Goal: Task Accomplishment & Management: Manage account settings

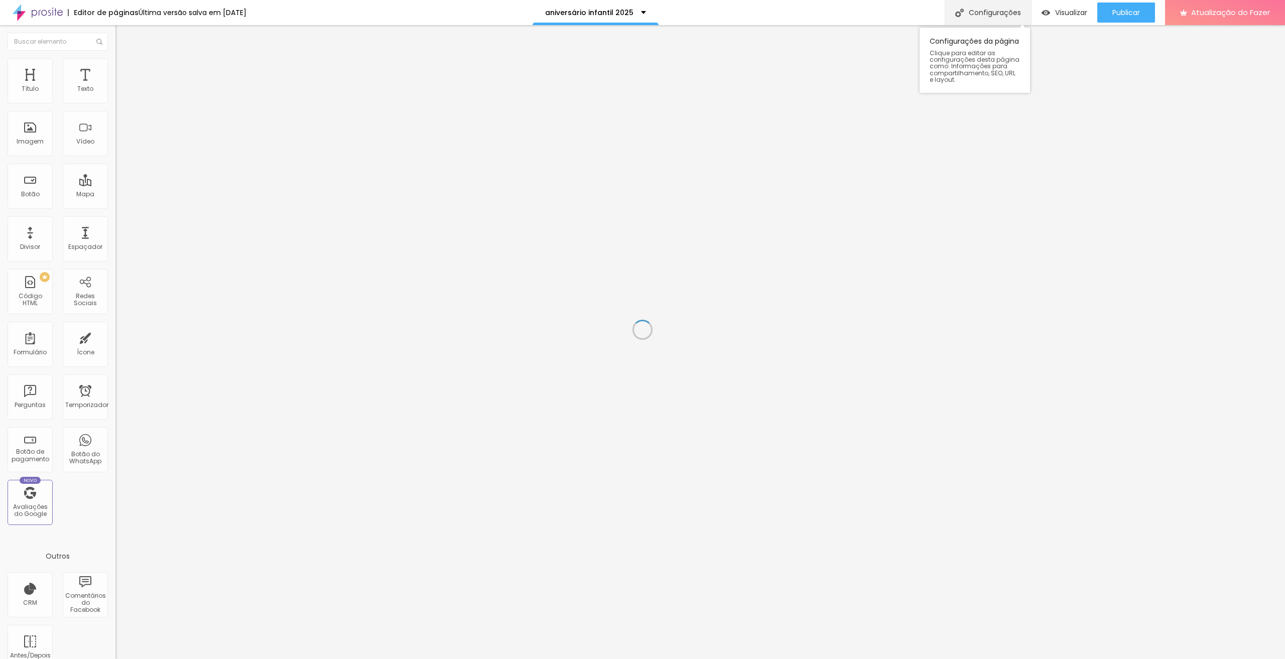
click at [990, 14] on font "Configurações" at bounding box center [995, 13] width 52 height 10
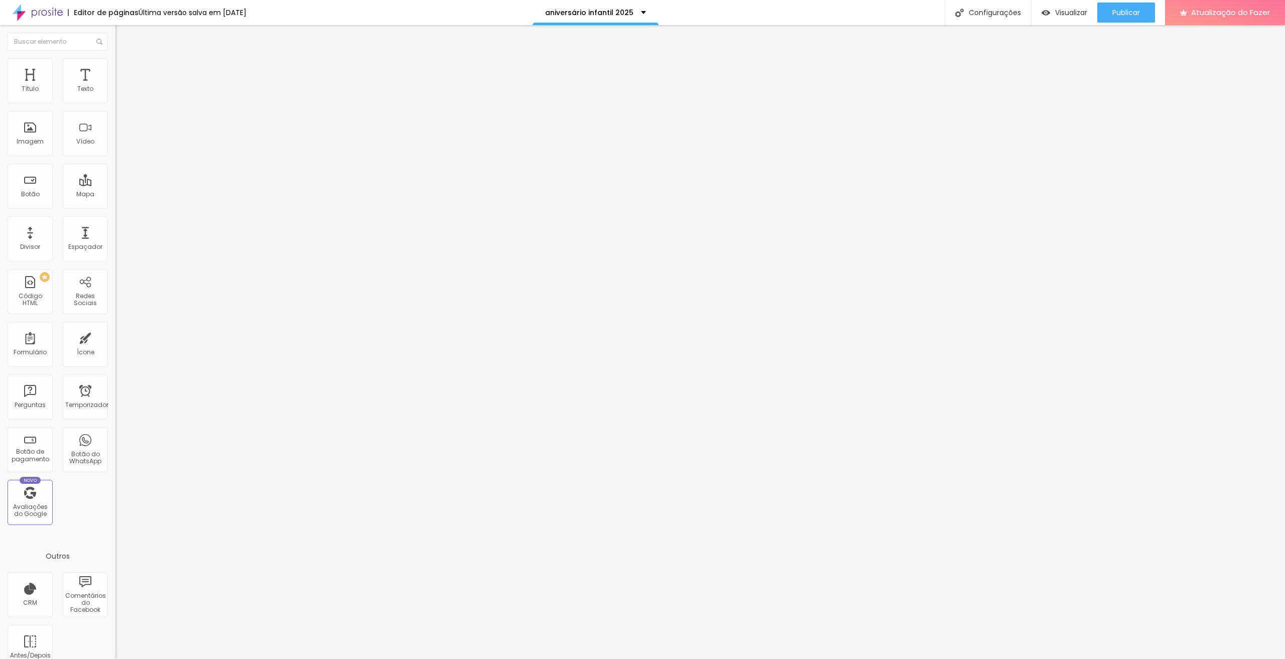
drag, startPoint x: 655, startPoint y: 404, endPoint x: 721, endPoint y: 401, distance: 65.8
type input "Tropicália | Foto e Filme para Aniversários"
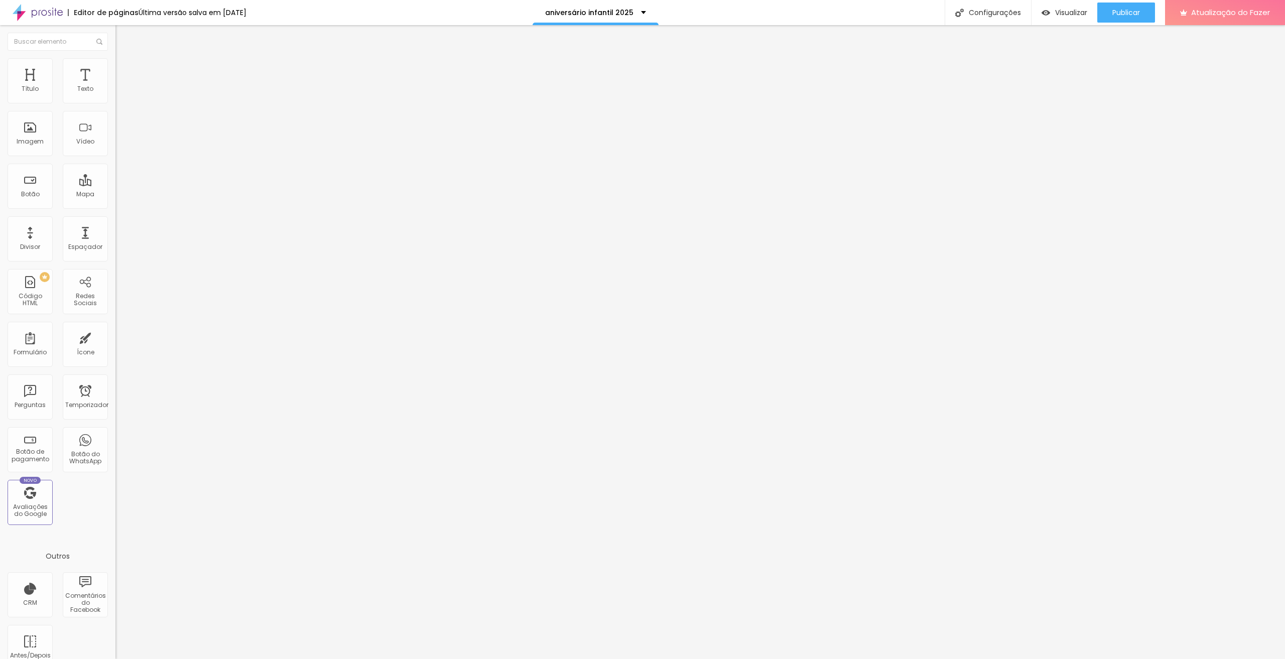
drag, startPoint x: 599, startPoint y: 449, endPoint x: 639, endPoint y: 452, distance: 40.3
drag, startPoint x: 627, startPoint y: 448, endPoint x: 586, endPoint y: 445, distance: 41.8
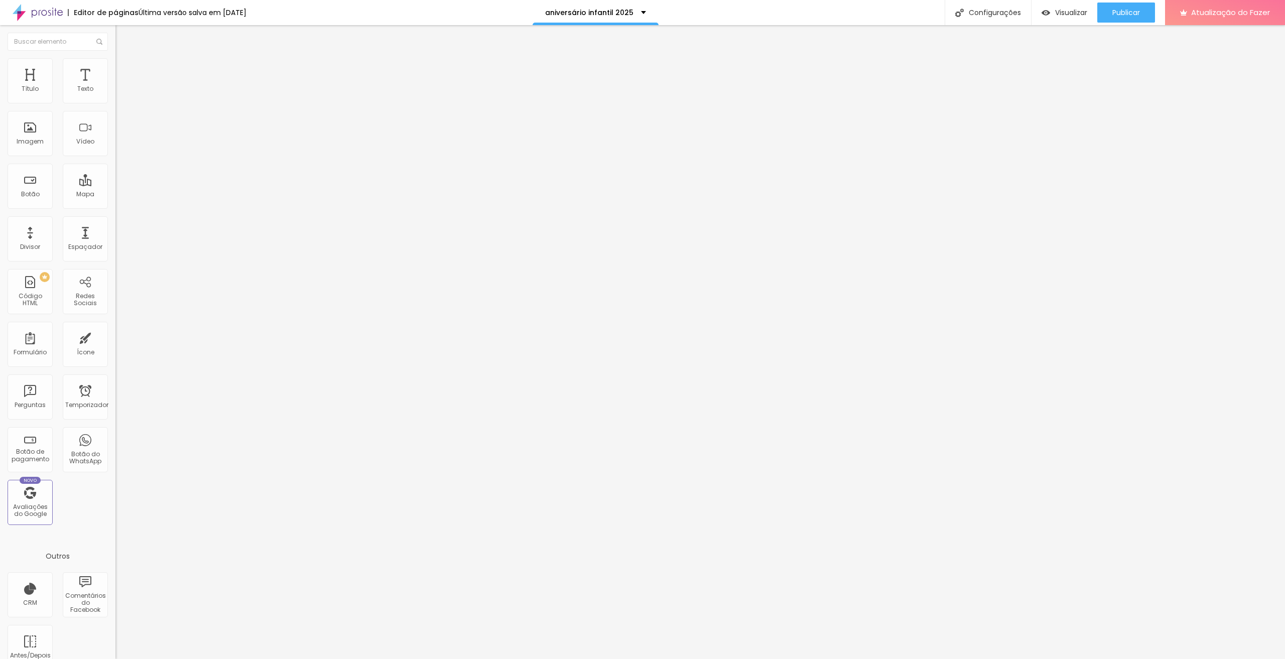
type textarea "Fotografia espontânea, leve e natural de eventos."
drag, startPoint x: 636, startPoint y: 317, endPoint x: 681, endPoint y: 322, distance: 44.9
type input "Tropicália | Fotógrafo de Aniversários em [GEOGRAPHIC_DATA]"
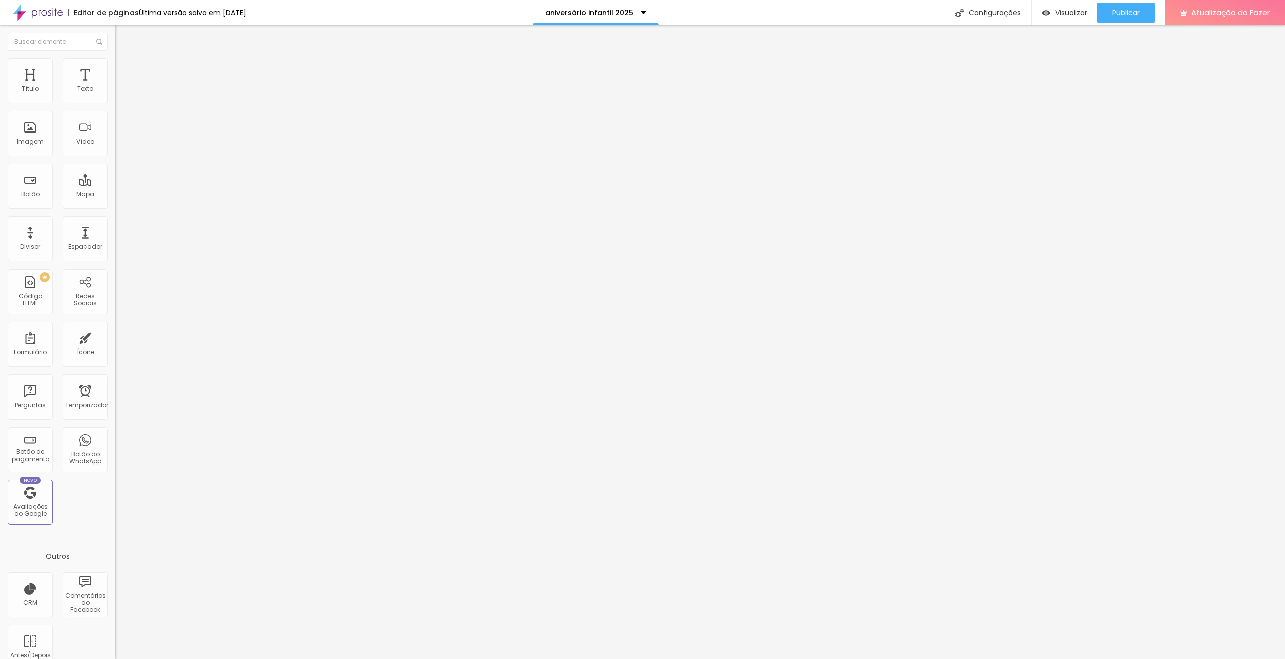
drag, startPoint x: 637, startPoint y: 378, endPoint x: 598, endPoint y: 373, distance: 40.0
drag, startPoint x: 745, startPoint y: 378, endPoint x: 767, endPoint y: 380, distance: 22.2
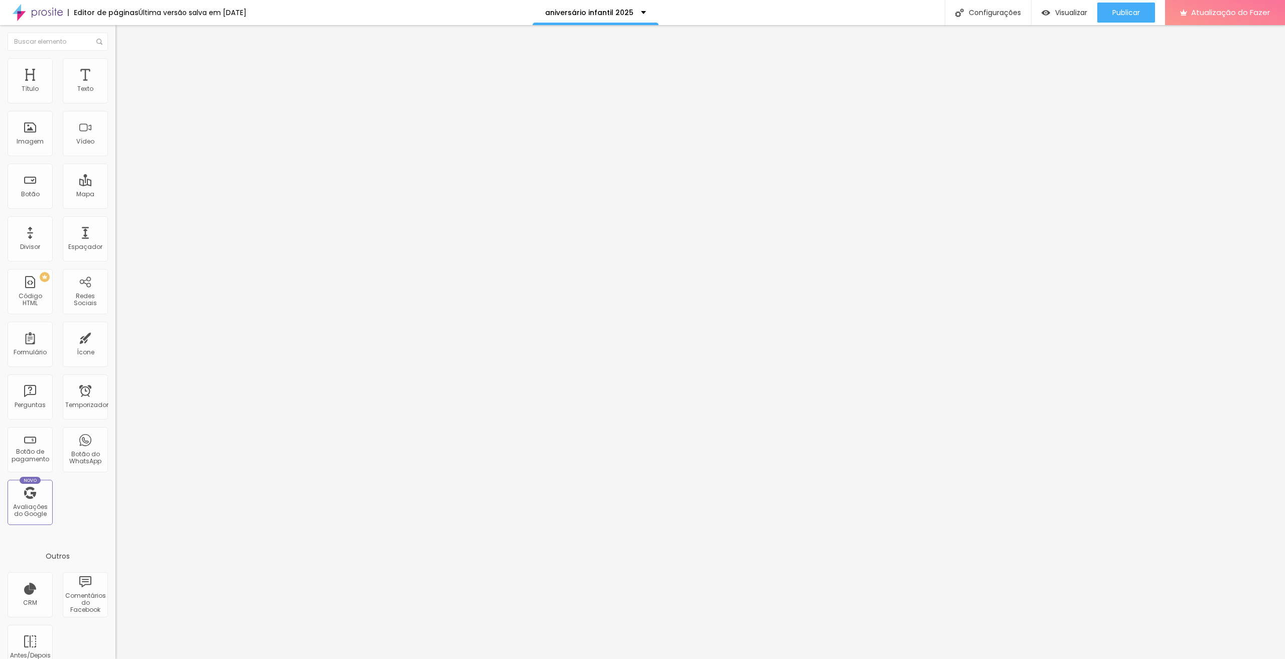
type textarea "Registros afetivos de histórias reais. Fotografia de eventos espontânea, leve e…"
drag, startPoint x: 776, startPoint y: 435, endPoint x: 735, endPoint y: 437, distance: 40.2
drag, startPoint x: 703, startPoint y: 446, endPoint x: 664, endPoint y: 447, distance: 39.2
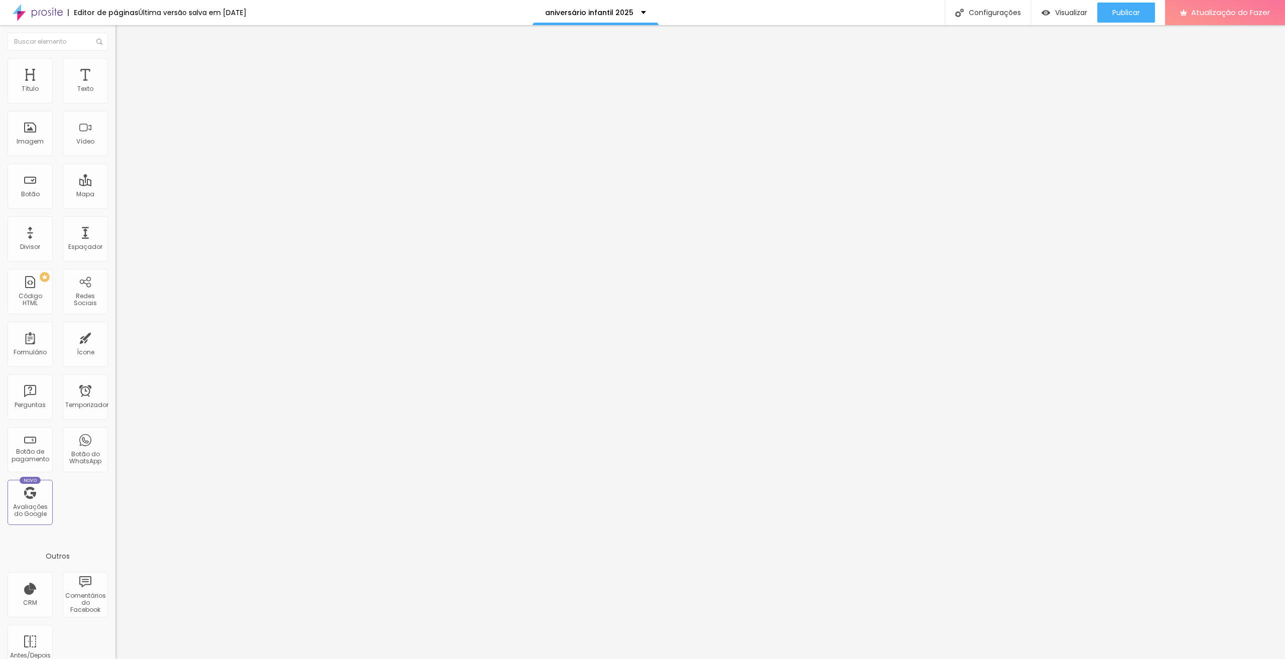
type textarea "fotógrafo,tropicalia,tropicalia fotografia,fotógrafo de evento em [GEOGRAPHIC_D…"
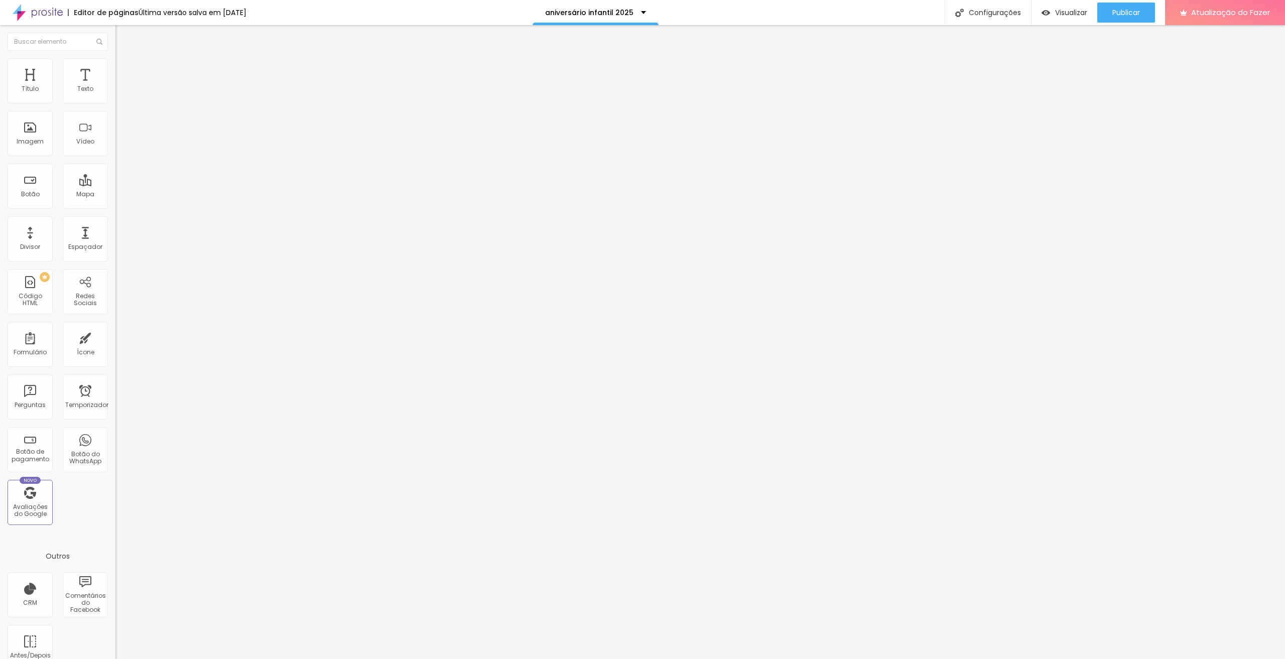
click at [822, 659] on div at bounding box center [642, 669] width 1285 height 9
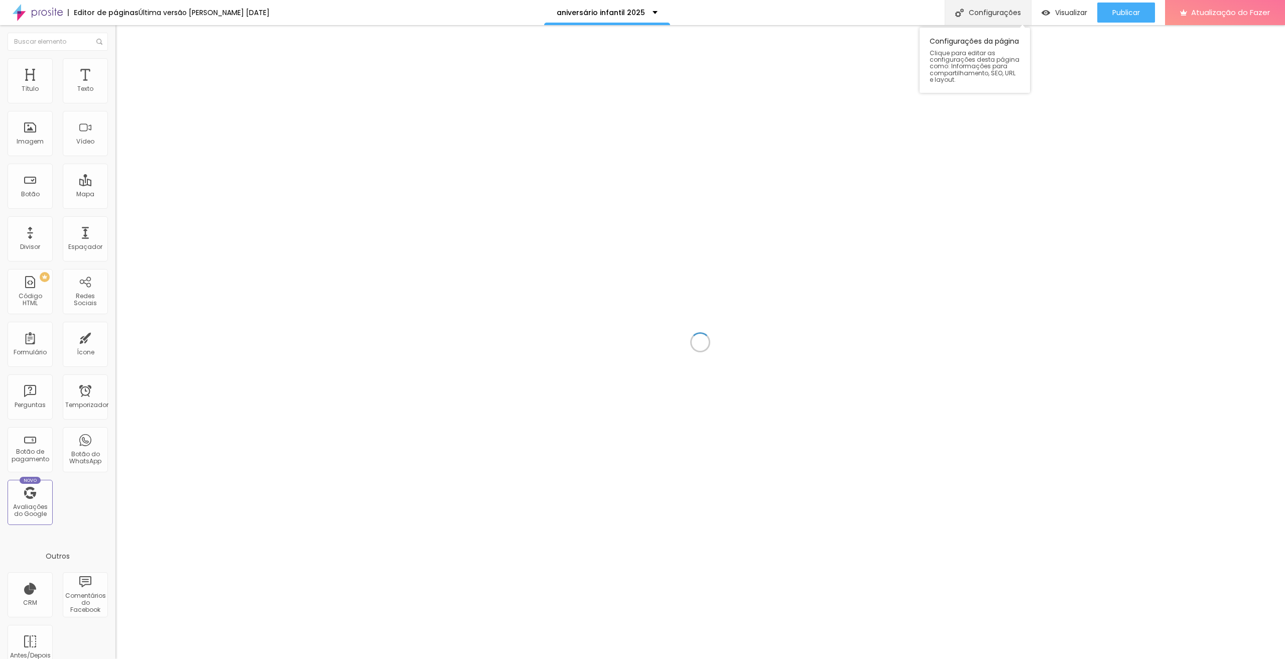
click at [976, 10] on font "Configurações" at bounding box center [995, 13] width 52 height 10
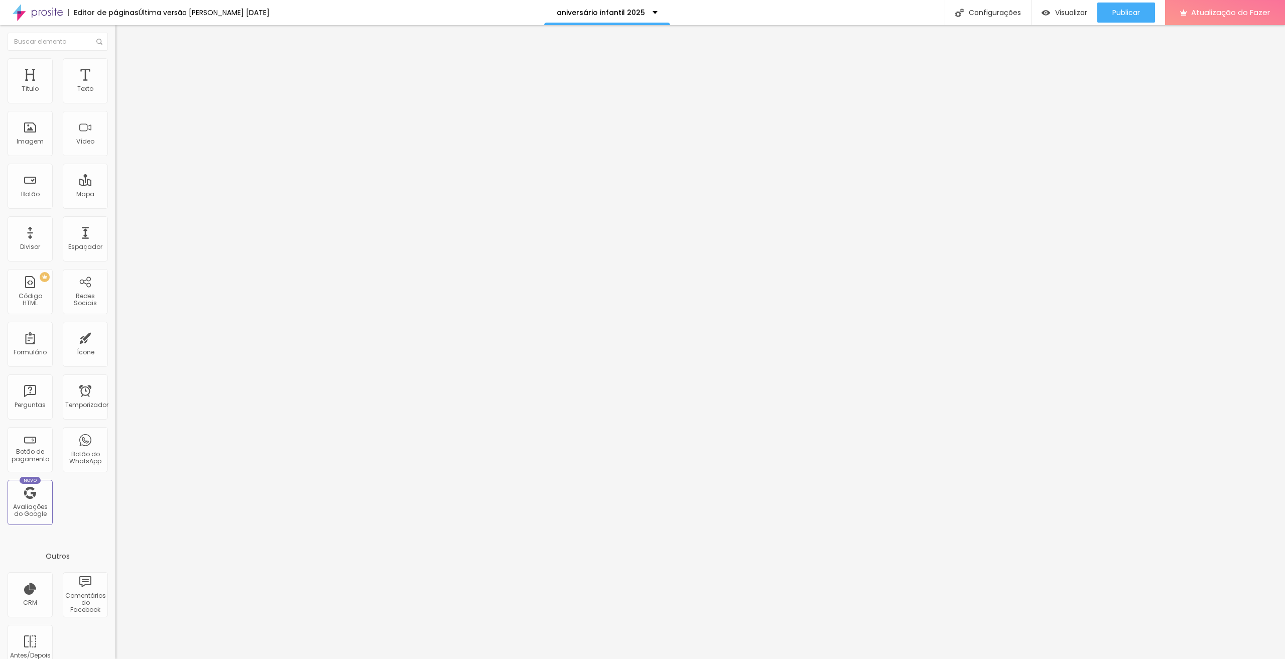
click at [822, 659] on div at bounding box center [642, 669] width 1285 height 9
click at [1121, 15] on font "Publicar" at bounding box center [1126, 13] width 28 height 10
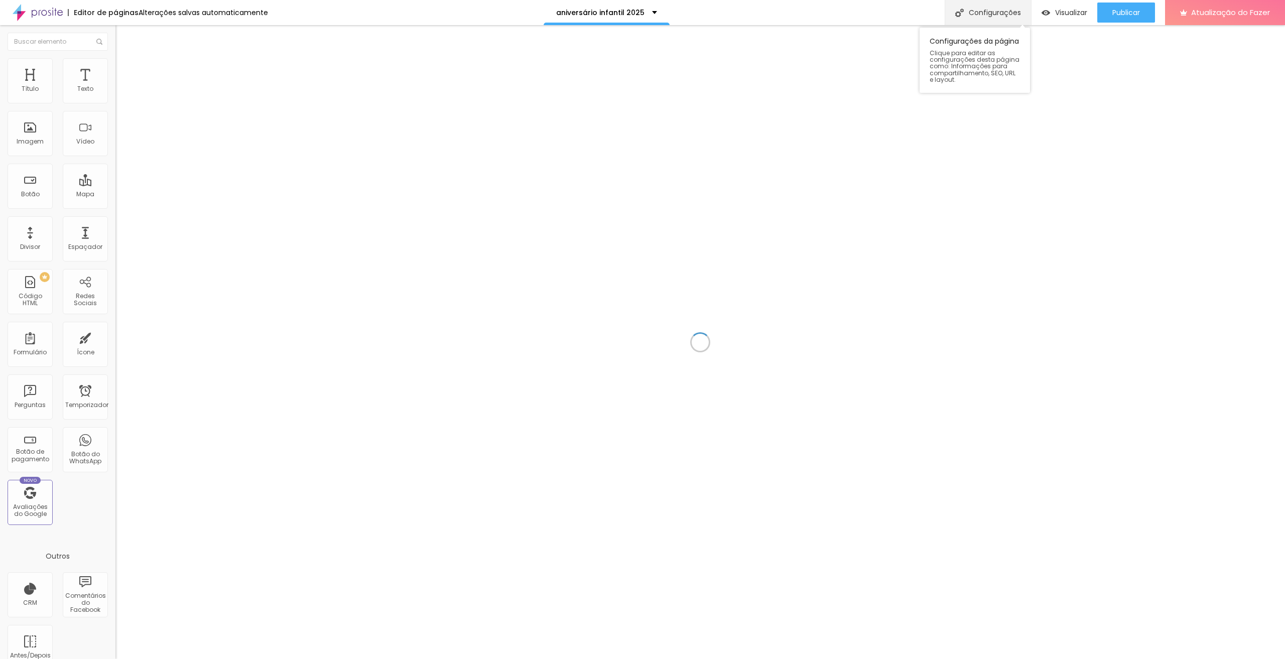
click at [991, 13] on font "Configurações" at bounding box center [995, 13] width 52 height 10
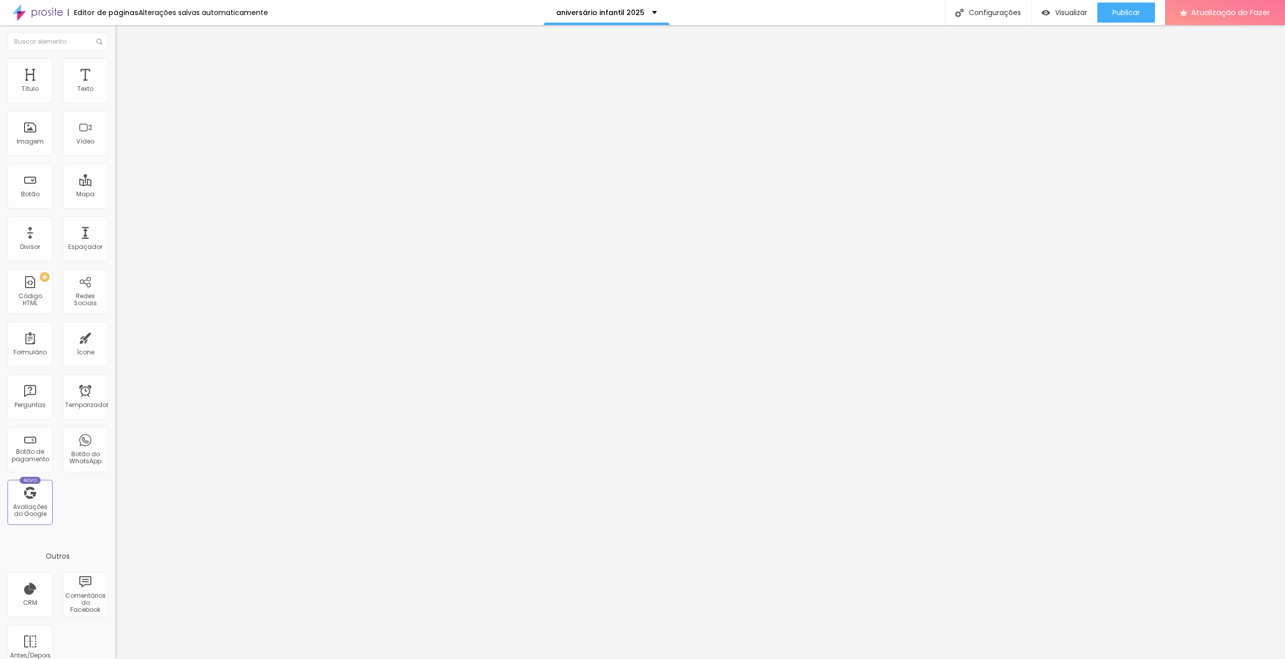
click at [823, 659] on div at bounding box center [642, 669] width 1285 height 9
click at [39, 18] on img at bounding box center [38, 12] width 50 height 25
